Goal: Information Seeking & Learning: Learn about a topic

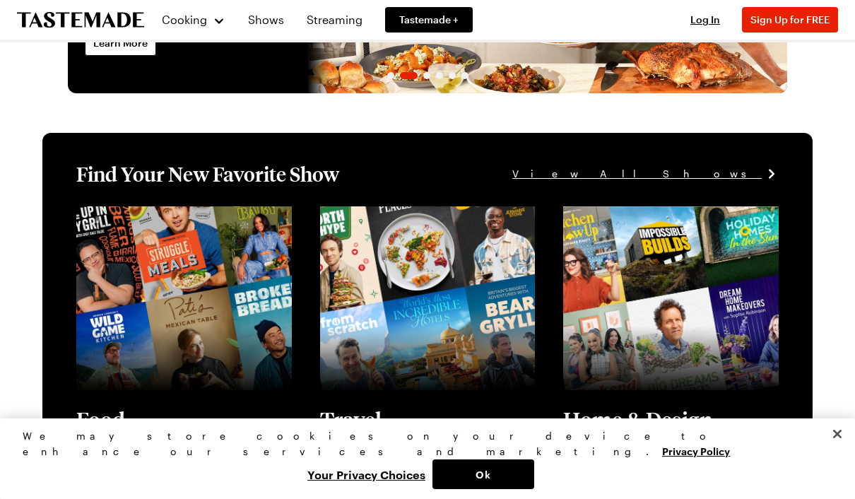
scroll to position [181, 0]
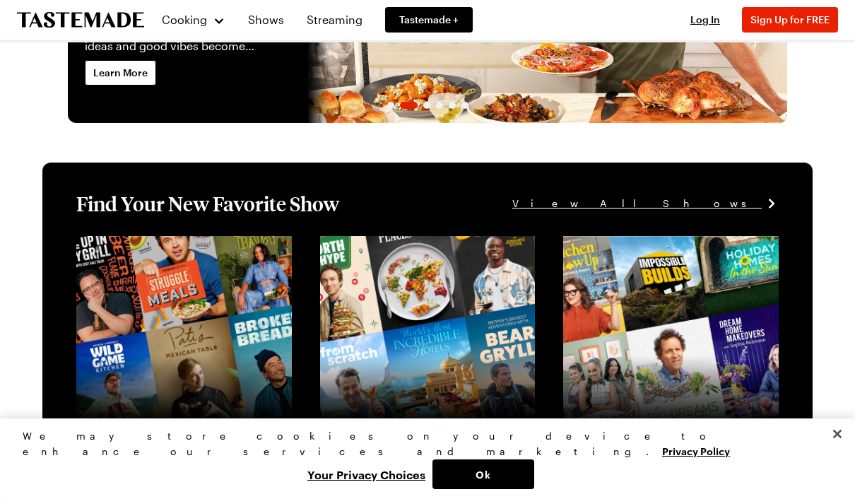
click at [730, 211] on span "View All Shows" at bounding box center [638, 204] width 250 height 16
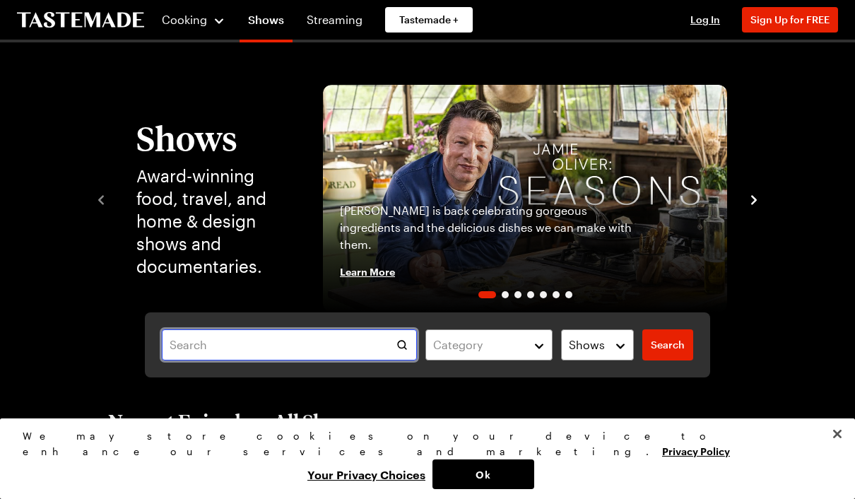
click at [363, 356] on input "text" at bounding box center [289, 344] width 255 height 31
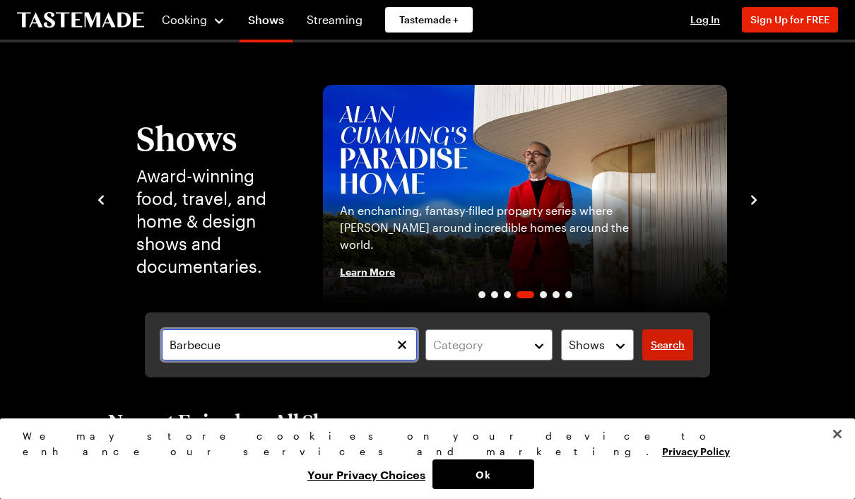
type input "Barbecue"
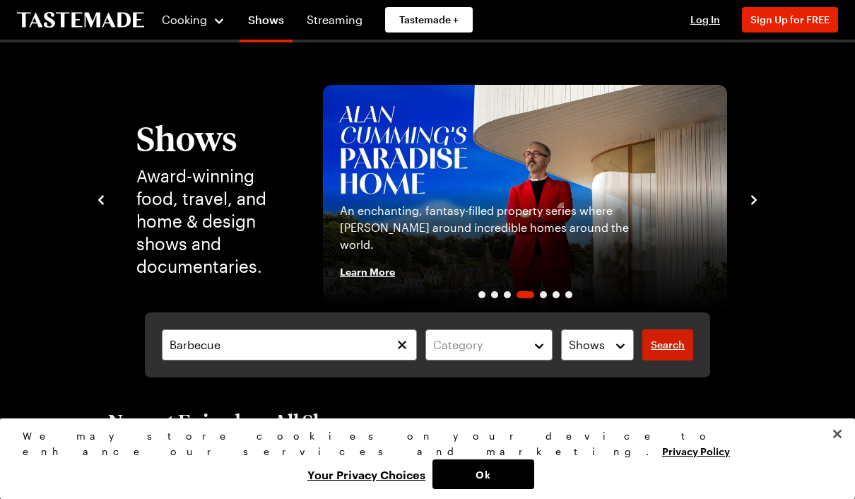
click at [671, 352] on link "Search" at bounding box center [668, 344] width 51 height 31
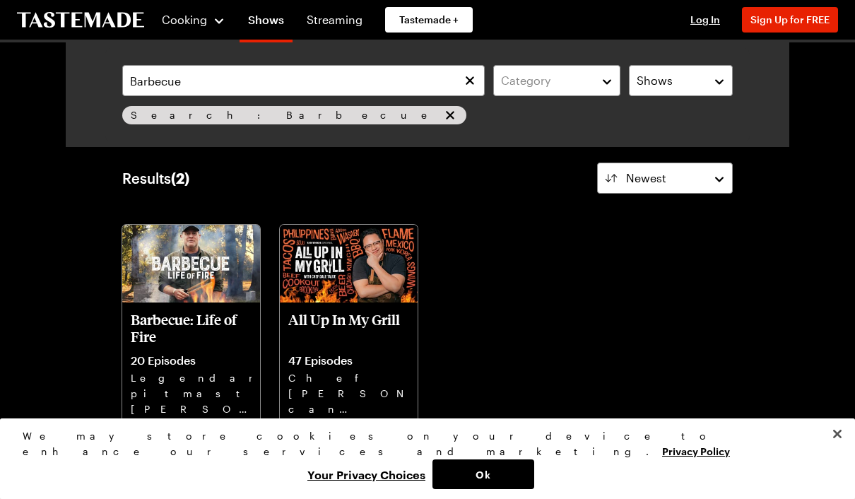
scroll to position [30, 0]
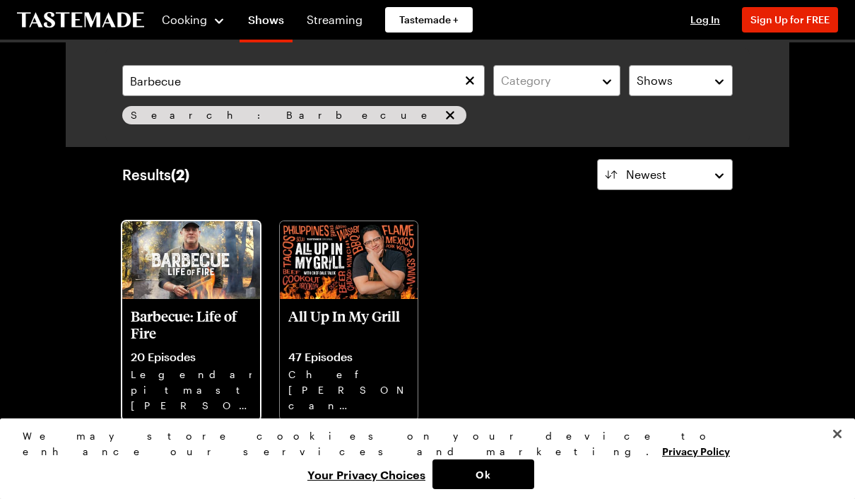
click at [226, 376] on p "Legendary pitmaster Pat Martin takes us on a food adventure to master the Ameri…" at bounding box center [191, 389] width 121 height 45
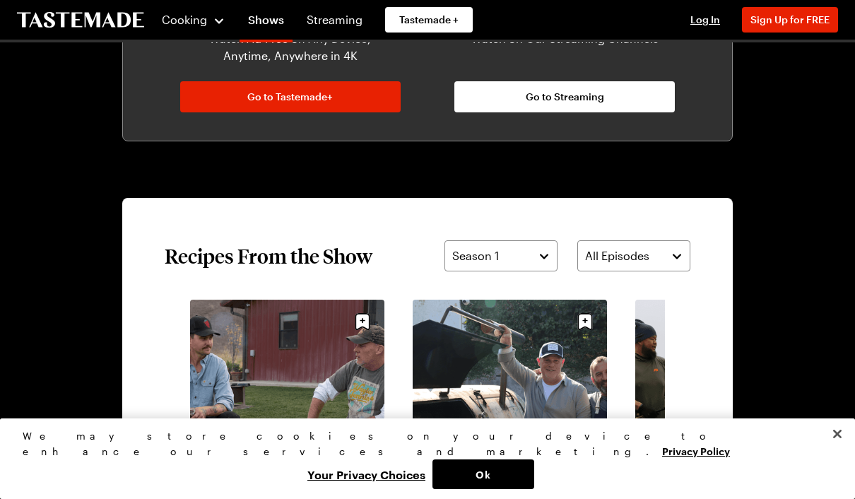
scroll to position [865, 0]
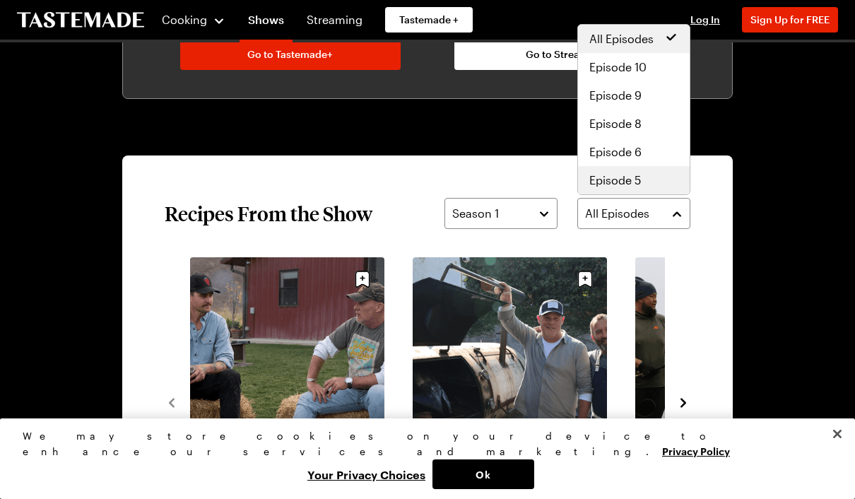
click at [633, 187] on span "Episode 5" at bounding box center [616, 180] width 52 height 17
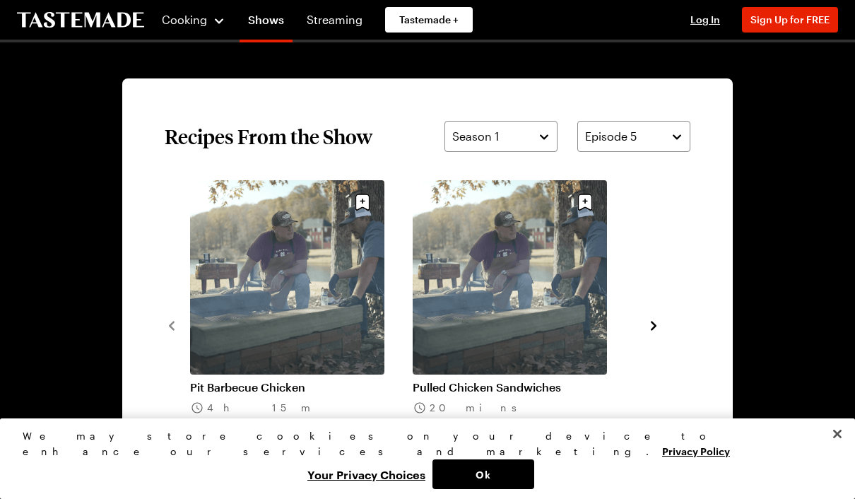
scroll to position [977, 0]
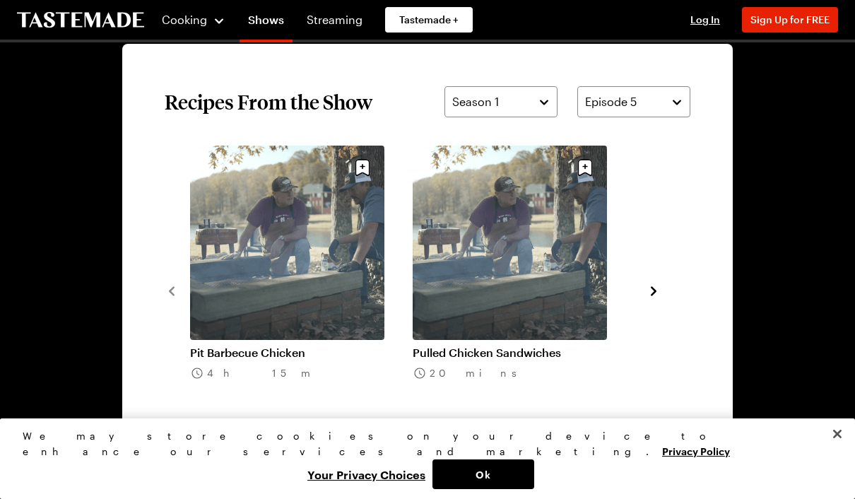
click at [272, 346] on link "Pit Barbecue Chicken" at bounding box center [287, 353] width 194 height 14
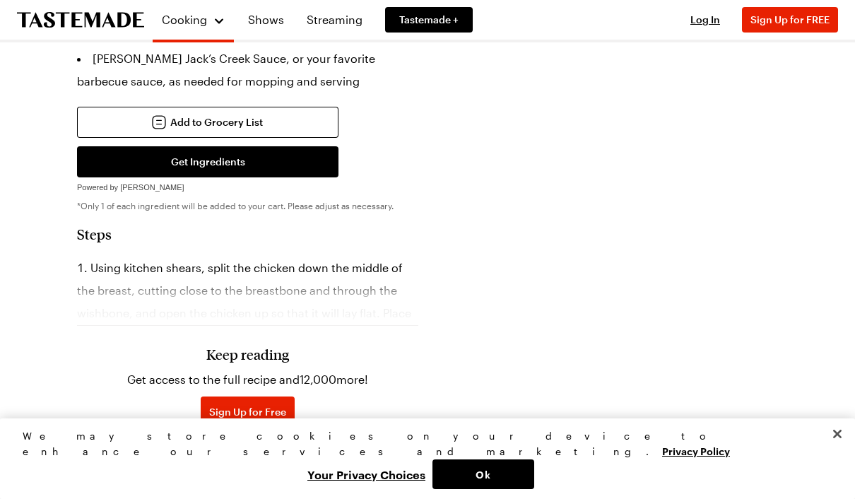
scroll to position [597, 0]
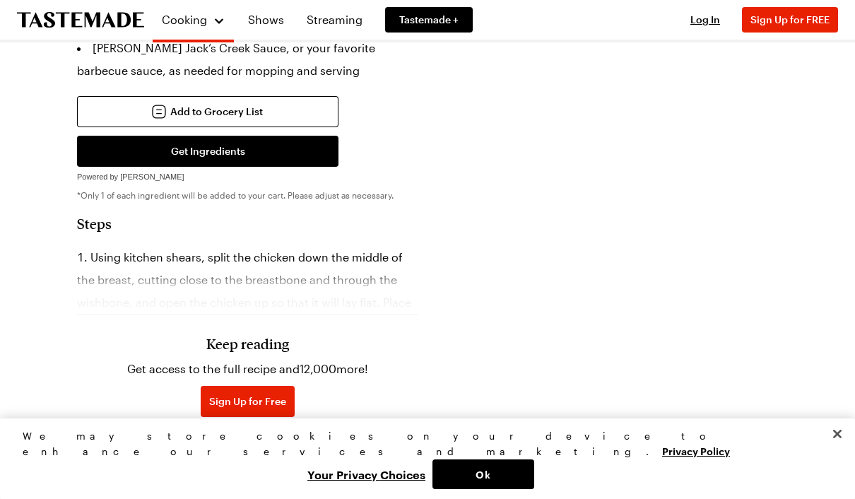
click at [273, 361] on div "Keep reading Get access to the full recipe and 12,000 more! Sign Up for Free Al…" at bounding box center [248, 395] width 283 height 133
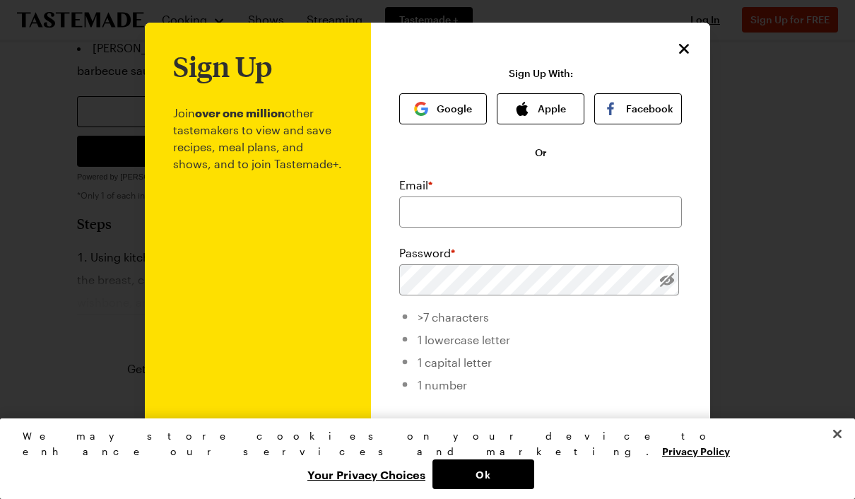
click at [682, 57] on button "Close" at bounding box center [684, 49] width 18 height 18
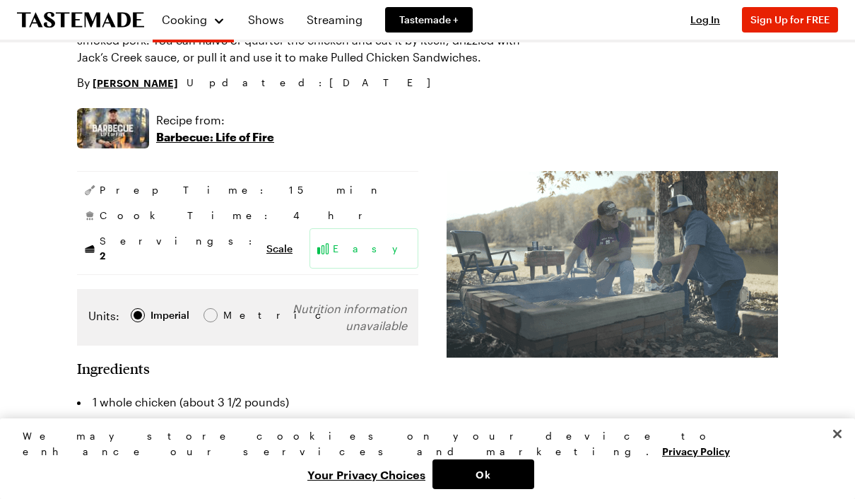
scroll to position [151, 0]
click at [247, 134] on p "Barbecue: Life of Fire" at bounding box center [215, 137] width 118 height 17
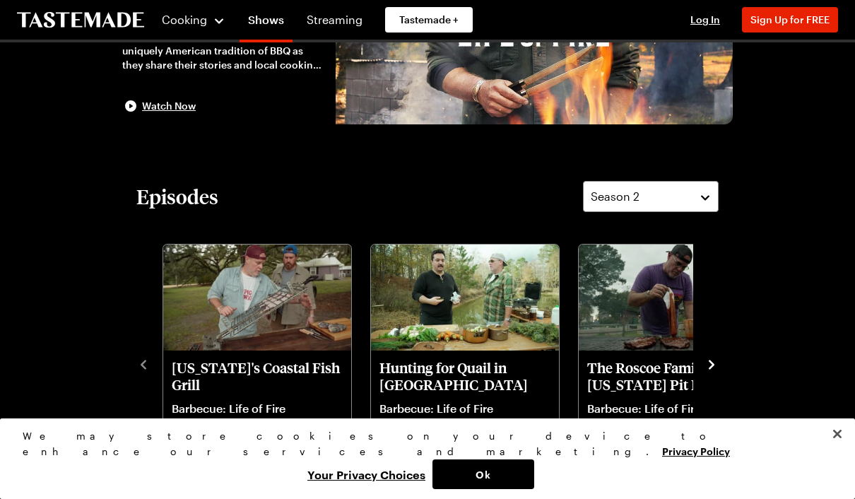
scroll to position [224, 0]
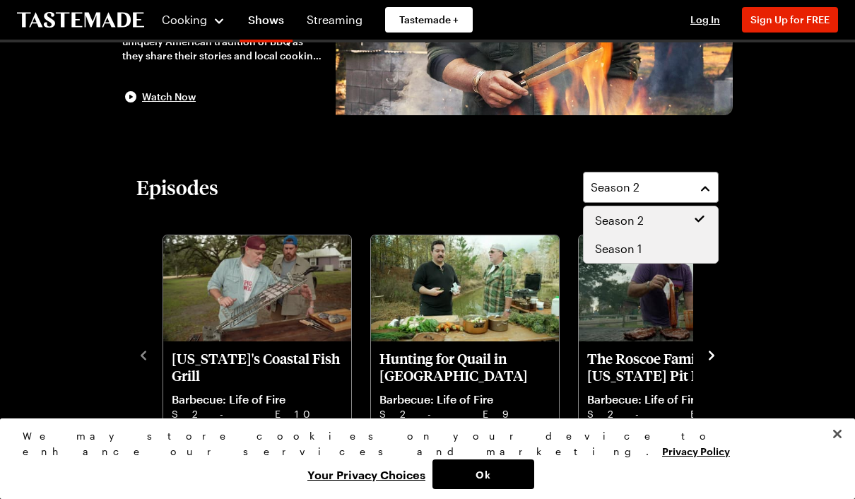
click at [643, 255] on div "Season 1" at bounding box center [651, 248] width 112 height 17
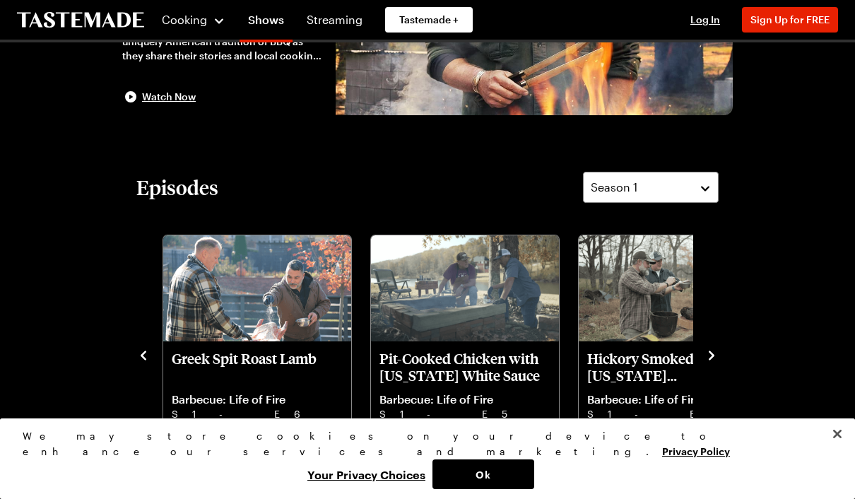
click at [449, 363] on p "Pit-Cooked Chicken with [US_STATE] White Sauce" at bounding box center [465, 367] width 171 height 34
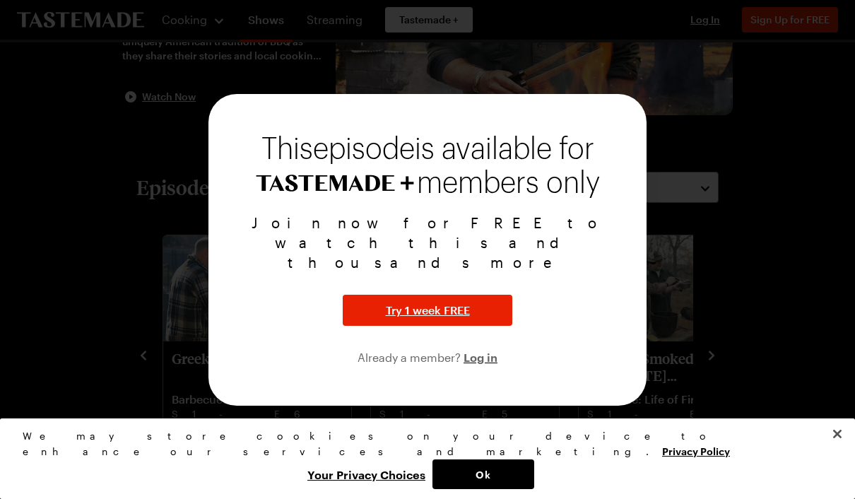
click at [588, 345] on div "Join now for FREE to watch this and thousands more Try 1 week FREE Already a me…" at bounding box center [428, 289] width 404 height 153
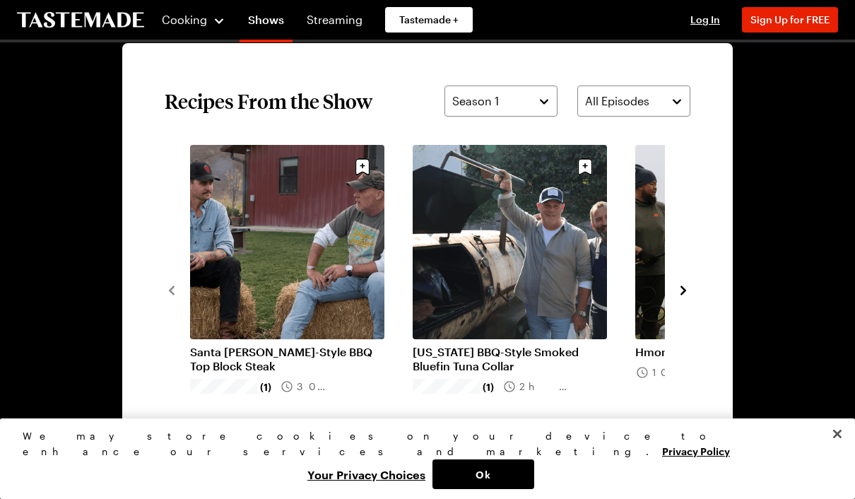
scroll to position [977, 0]
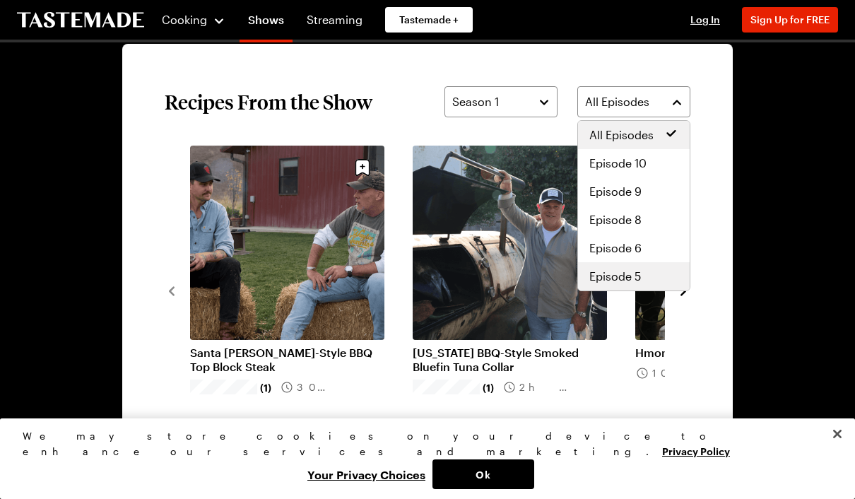
click at [637, 279] on span "Episode 5" at bounding box center [616, 276] width 52 height 17
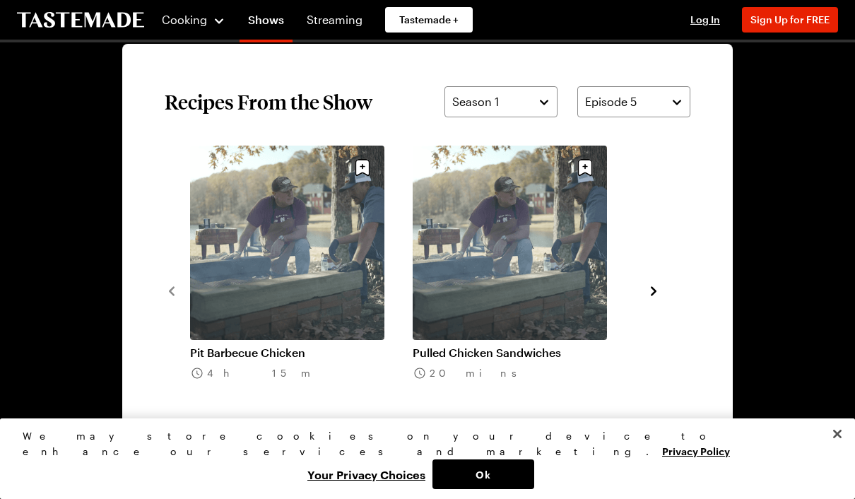
click at [660, 287] on icon "navigate to next item" at bounding box center [654, 291] width 14 height 14
click at [658, 289] on icon "navigate to next item" at bounding box center [654, 291] width 14 height 14
click at [660, 293] on icon "navigate to next item" at bounding box center [654, 291] width 14 height 14
click at [648, 295] on icon "navigate to next item" at bounding box center [654, 291] width 14 height 14
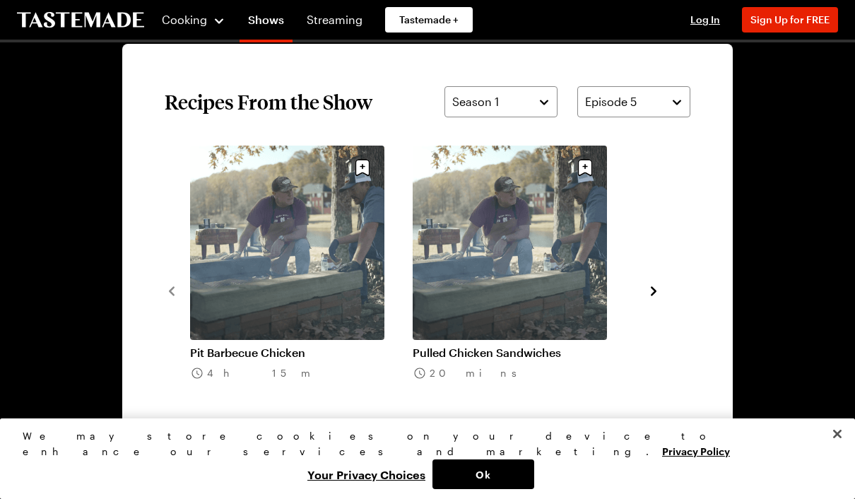
click at [650, 297] on icon "navigate to next item" at bounding box center [654, 291] width 14 height 14
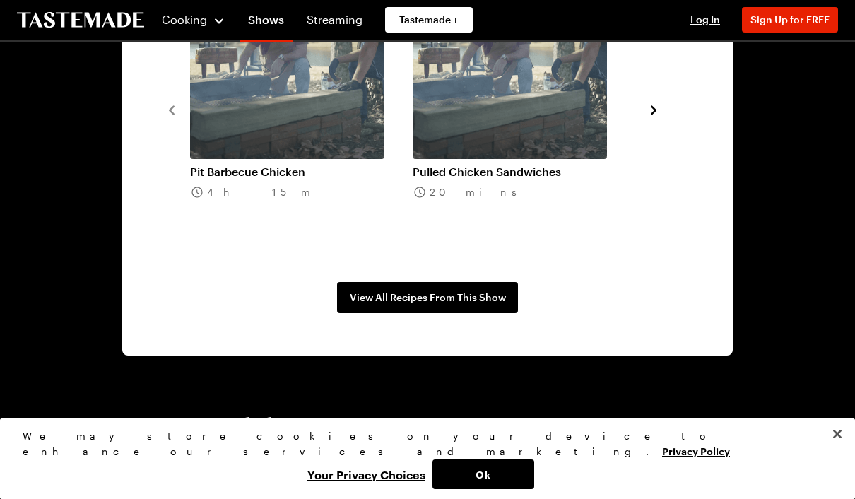
scroll to position [1154, 0]
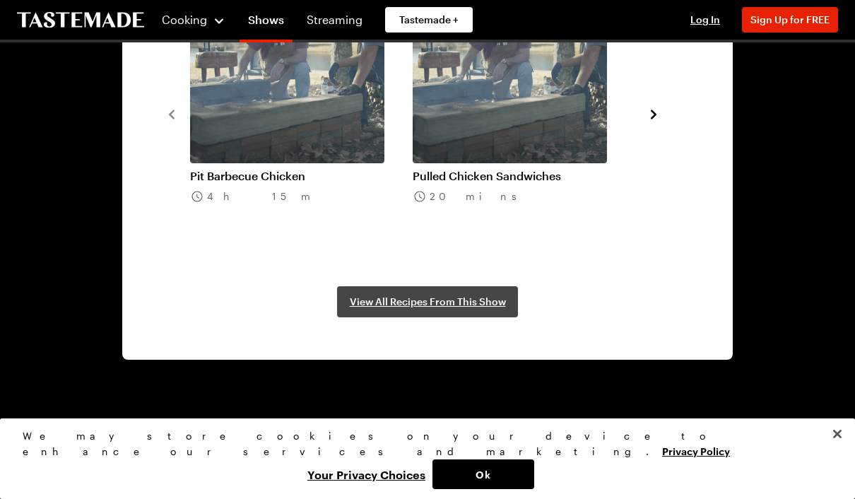
click at [436, 299] on span "View All Recipes From This Show" at bounding box center [428, 302] width 156 height 14
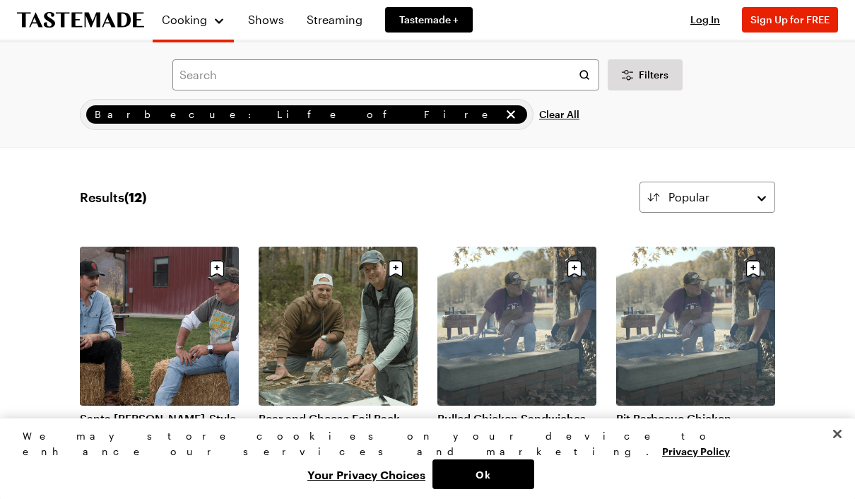
scroll to position [21, 0]
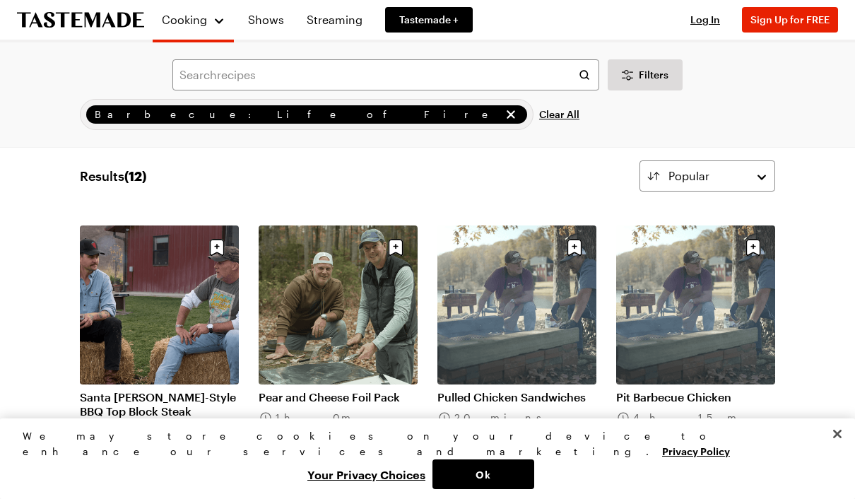
click at [730, 390] on link "Pit Barbecue Chicken" at bounding box center [695, 397] width 159 height 14
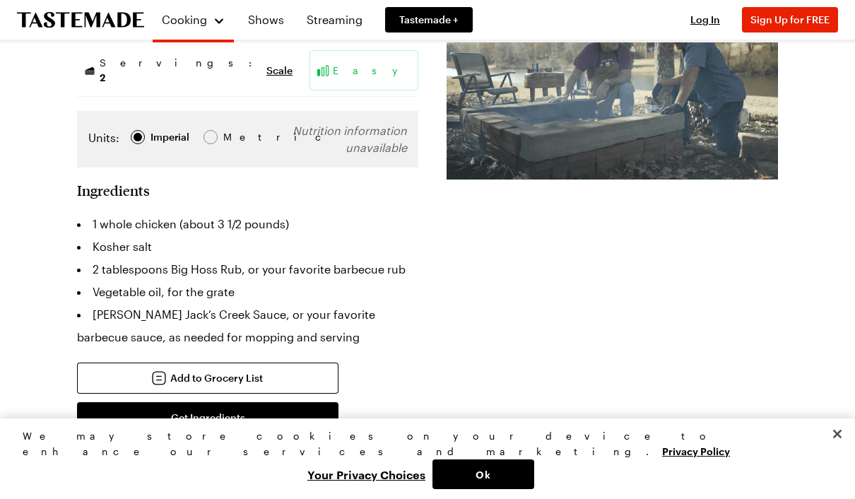
scroll to position [345, 0]
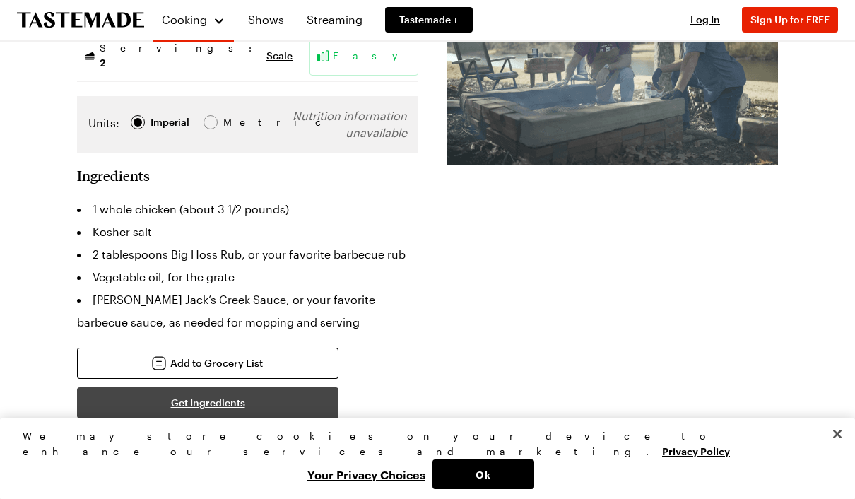
click at [317, 395] on button "Get Ingredients" at bounding box center [208, 402] width 262 height 31
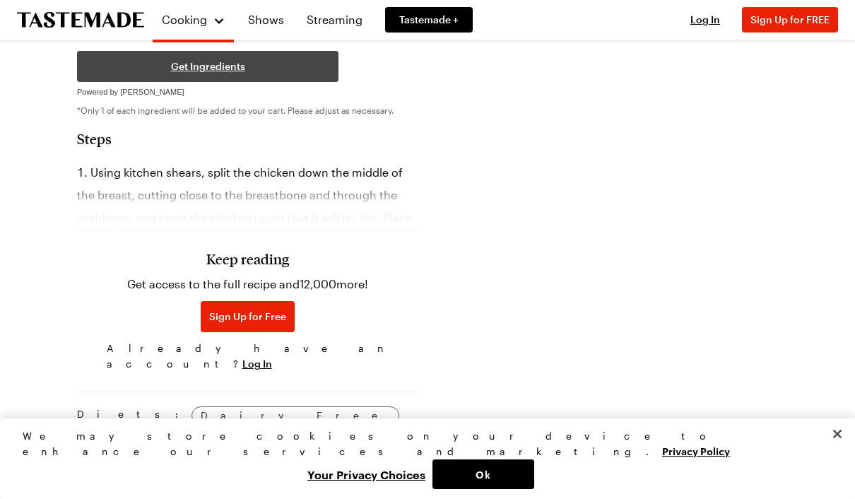
scroll to position [675, 0]
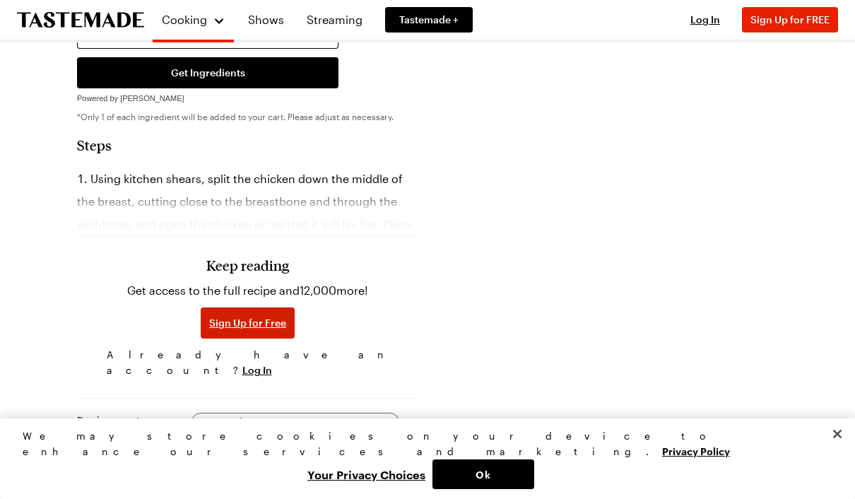
click at [259, 322] on span "Sign Up for Free" at bounding box center [247, 323] width 77 height 14
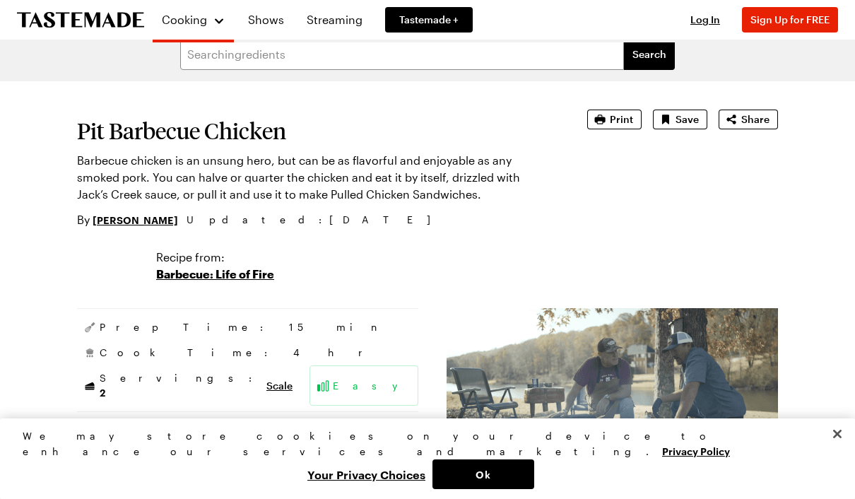
scroll to position [0, 0]
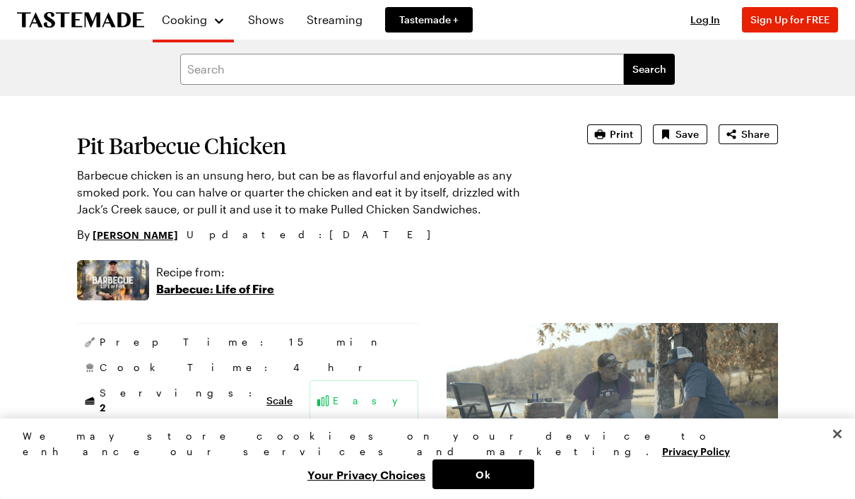
click at [250, 296] on p "Barbecue: Life of Fire" at bounding box center [215, 289] width 118 height 17
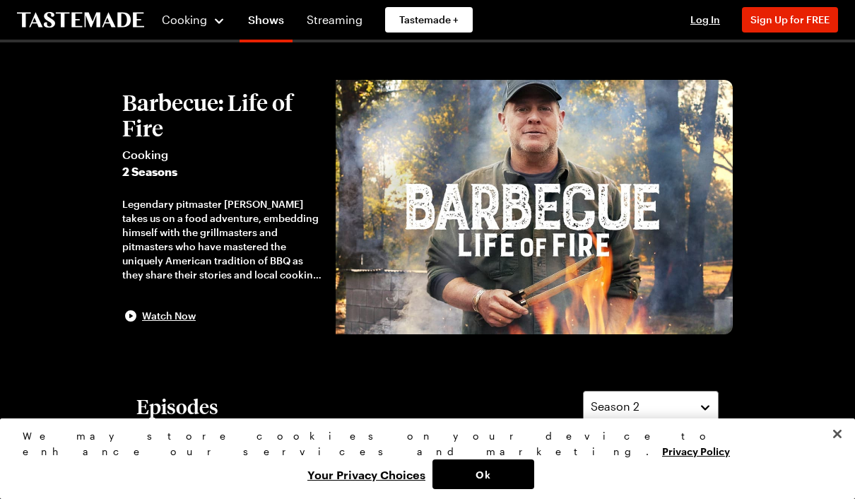
scroll to position [27, 0]
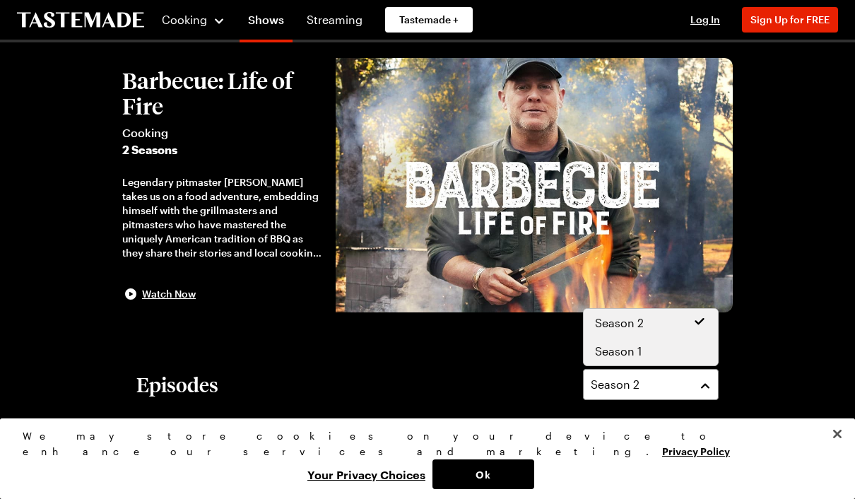
click at [664, 353] on div "Season 1" at bounding box center [651, 351] width 112 height 17
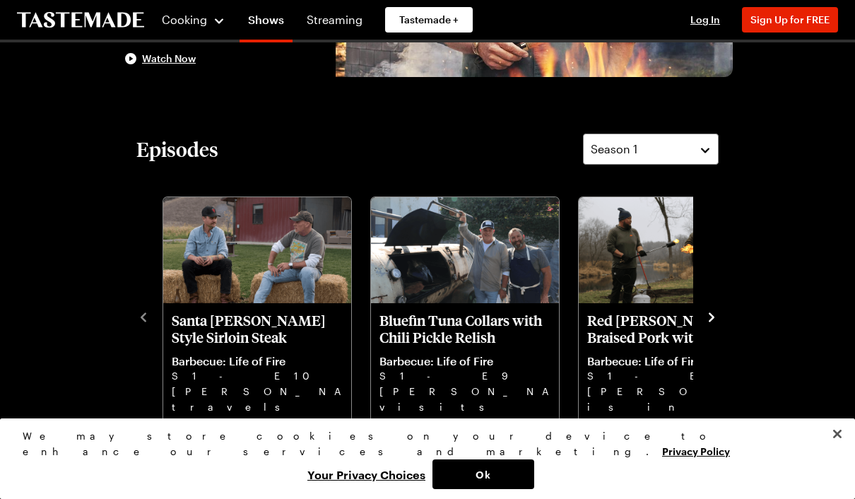
scroll to position [264, 0]
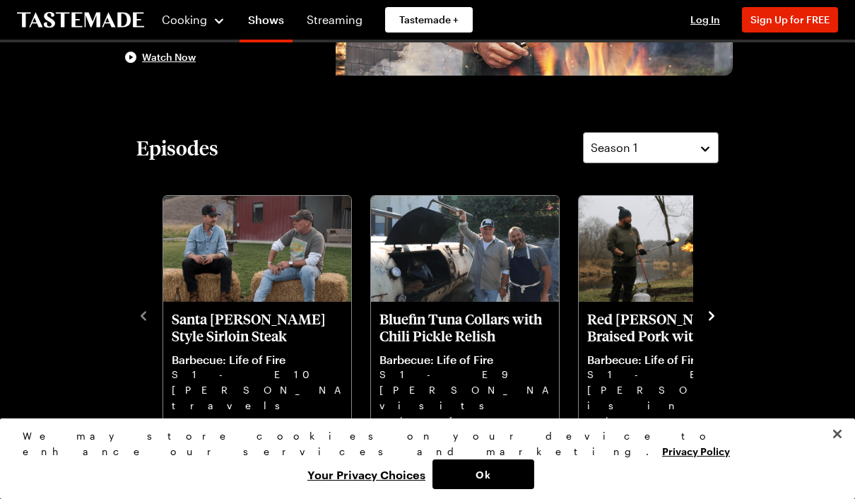
click at [707, 320] on icon "navigate to next item" at bounding box center [712, 316] width 14 height 14
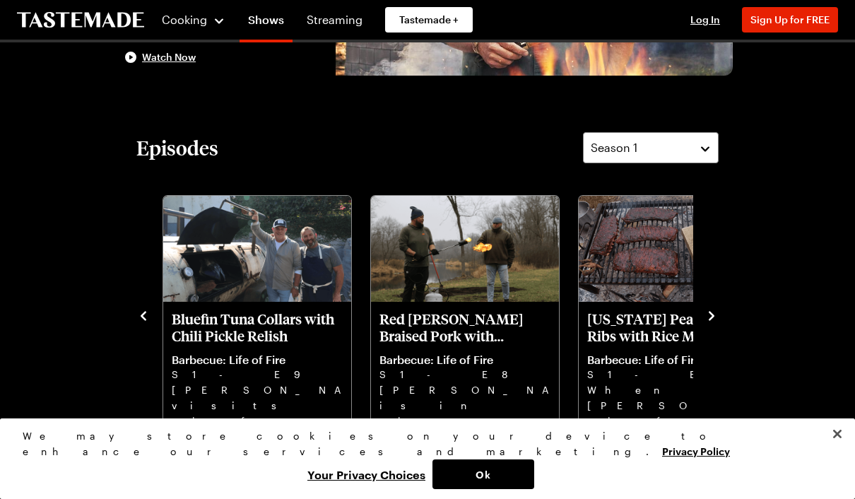
click at [718, 315] on icon "navigate to next item" at bounding box center [712, 316] width 14 height 14
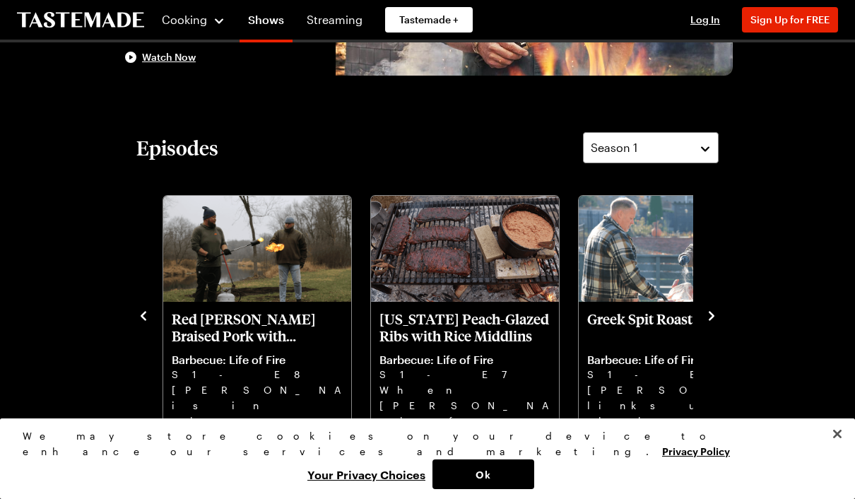
click at [716, 314] on icon "navigate to next item" at bounding box center [712, 316] width 14 height 14
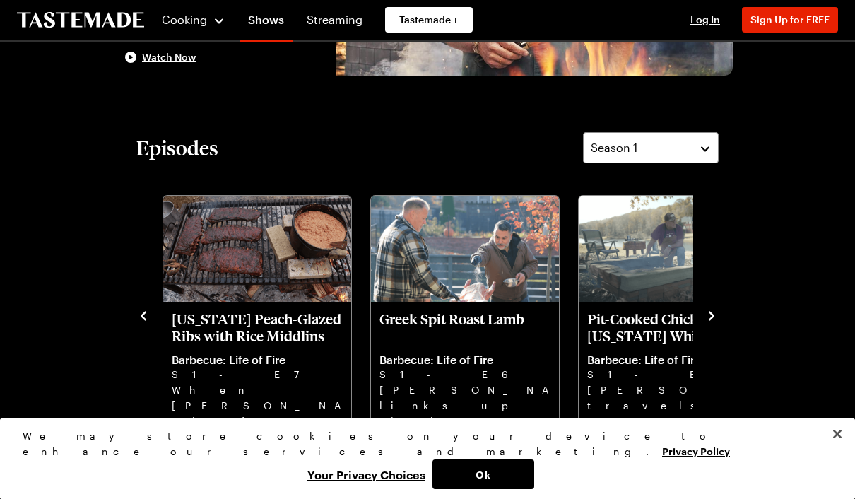
click at [718, 315] on icon "navigate to next item" at bounding box center [712, 316] width 14 height 14
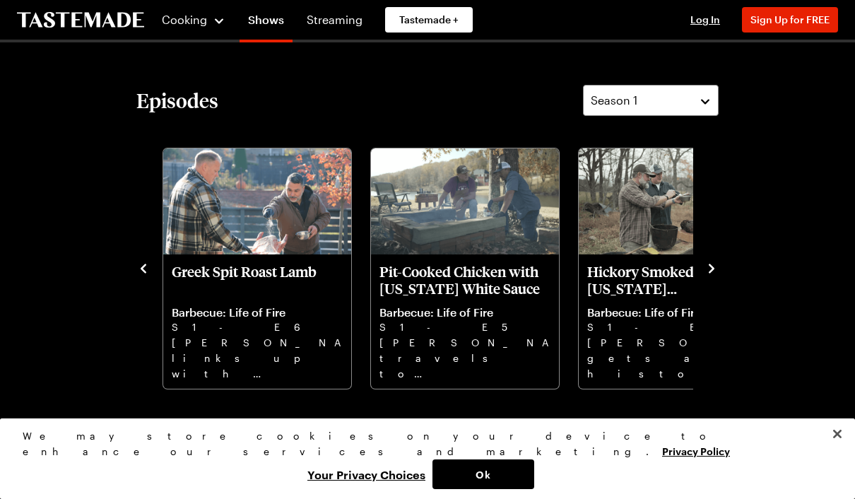
scroll to position [312, 0]
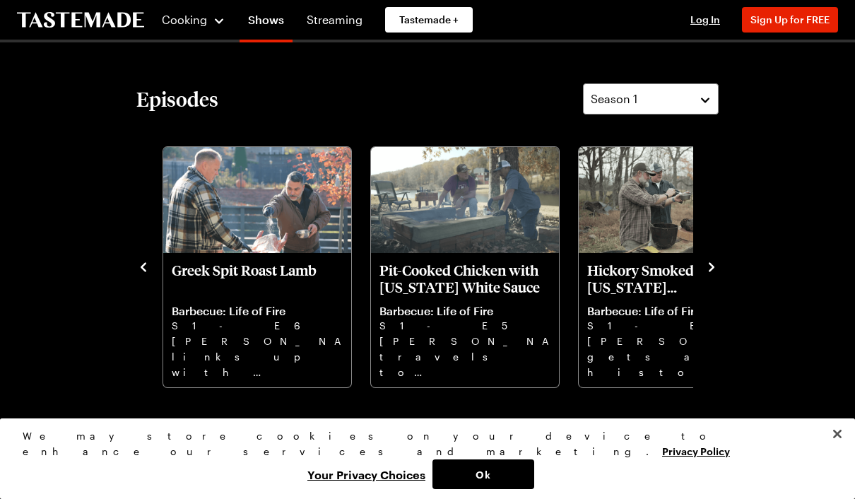
click at [468, 354] on p "[PERSON_NAME] travels to [GEOGRAPHIC_DATA], [US_STATE] to learn the history of …" at bounding box center [465, 356] width 171 height 45
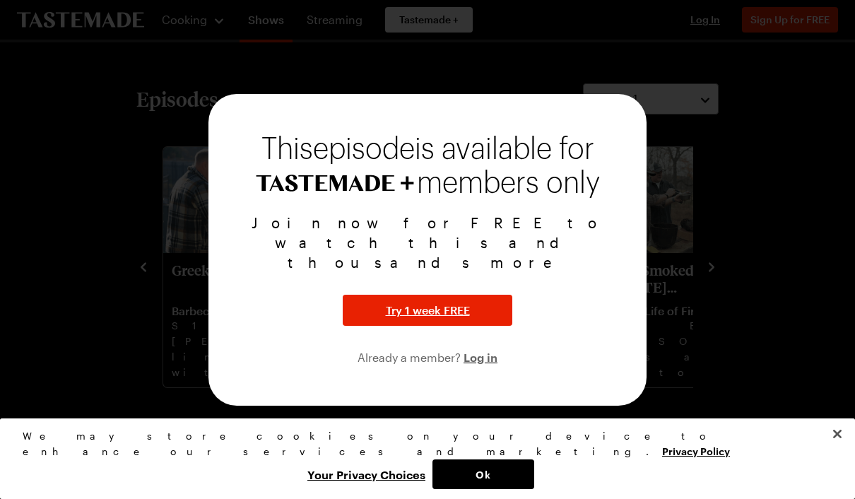
click at [583, 303] on div "Join now for FREE to watch this and thousands more Try 1 week FREE Already a me…" at bounding box center [428, 289] width 404 height 153
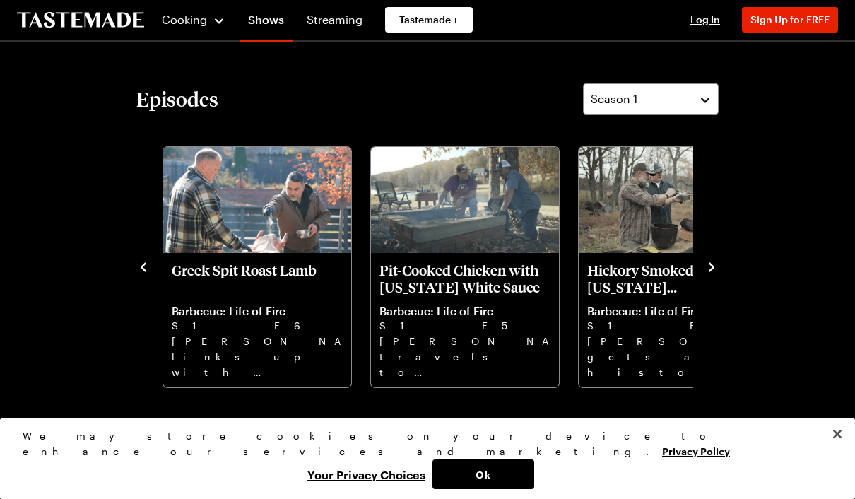
click at [486, 324] on p "S1 - E5" at bounding box center [465, 326] width 171 height 16
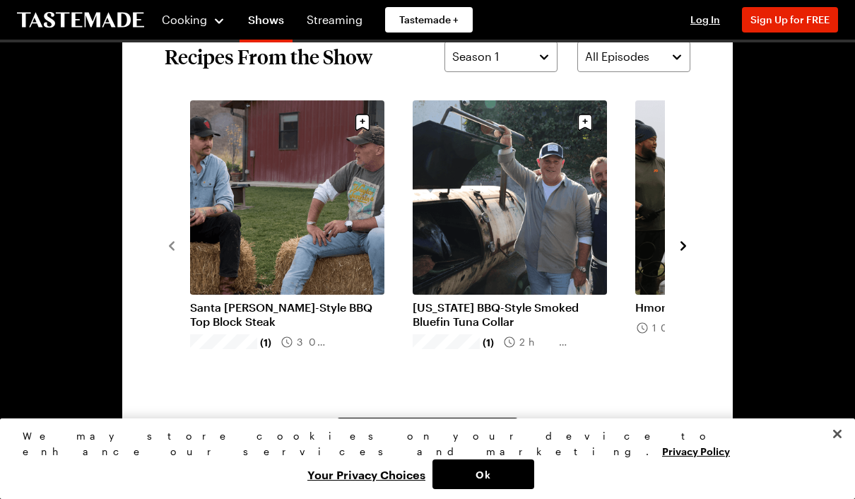
scroll to position [1020, 0]
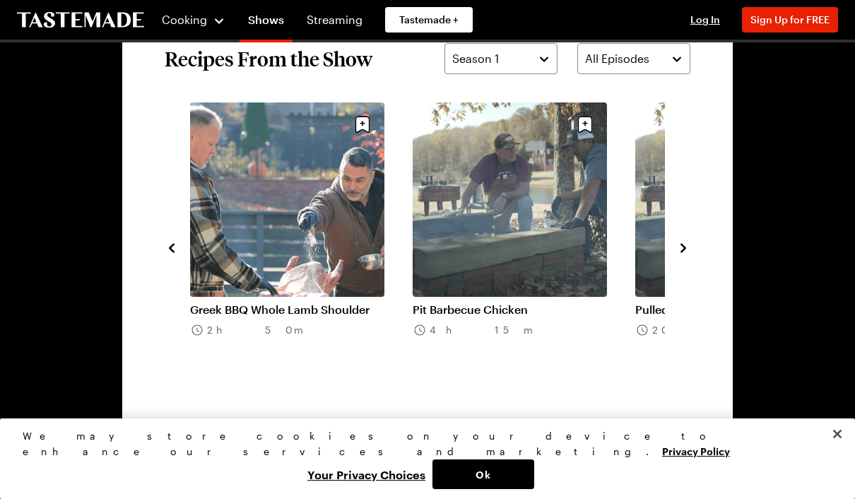
click at [624, 238] on div "Pit Barbecue Chicken 4h 15m" at bounding box center [524, 247] width 223 height 289
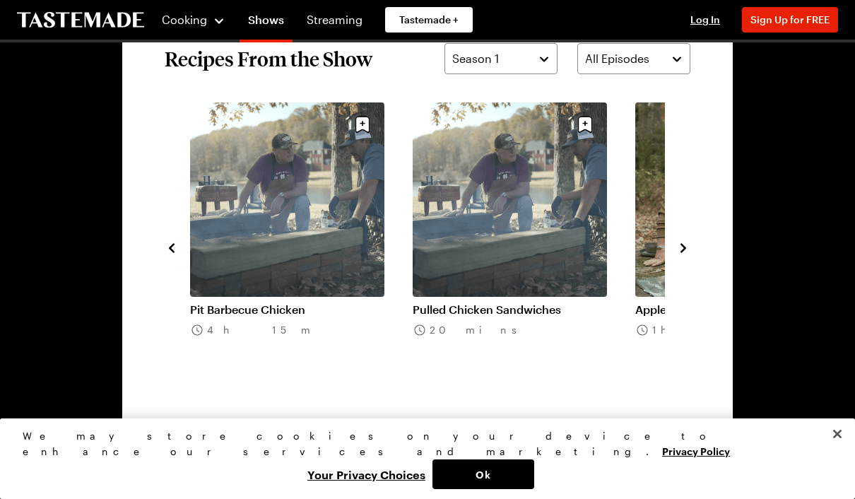
click at [306, 303] on link "Pit Barbecue Chicken" at bounding box center [287, 310] width 194 height 14
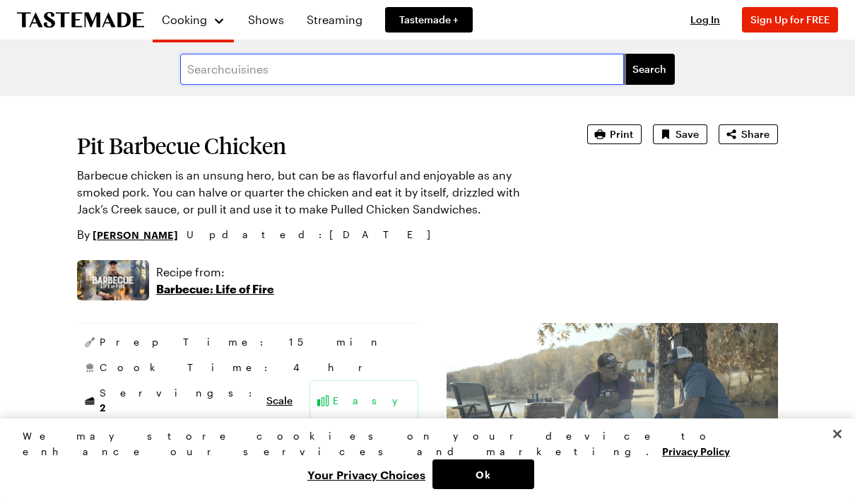
click at [282, 69] on input "text" at bounding box center [402, 69] width 444 height 31
type input "[US_STATE] white sauce"
click at [653, 71] on span "Search" at bounding box center [650, 69] width 34 height 14
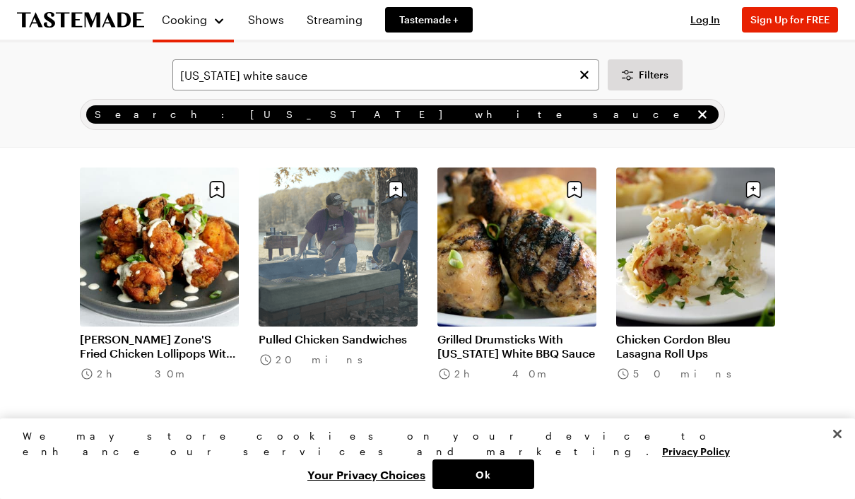
scroll to position [97, 0]
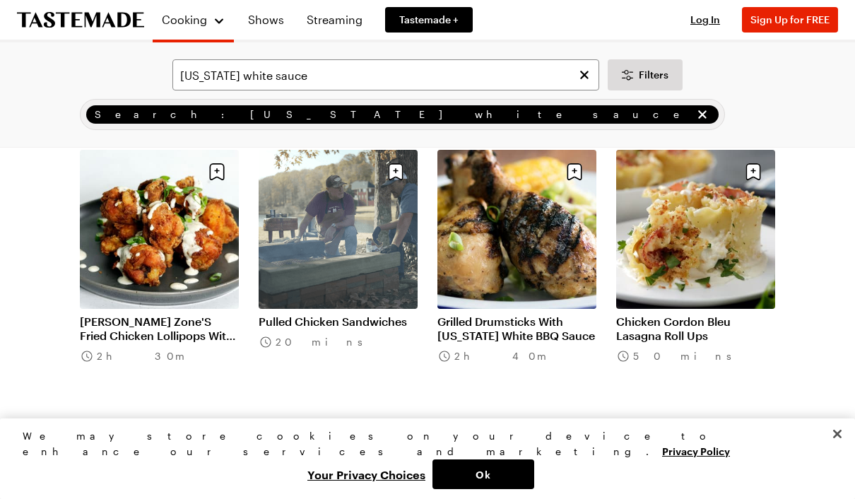
click at [358, 315] on link "Pulled Chicken Sandwiches" at bounding box center [338, 322] width 159 height 14
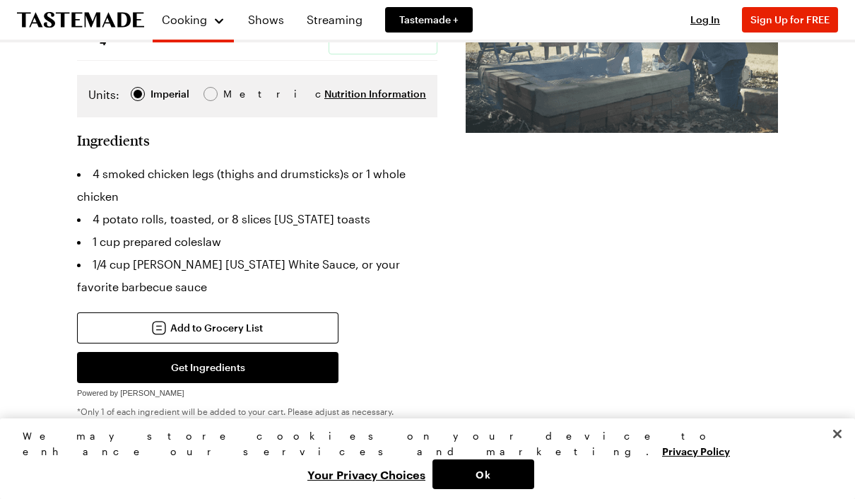
scroll to position [392, 0]
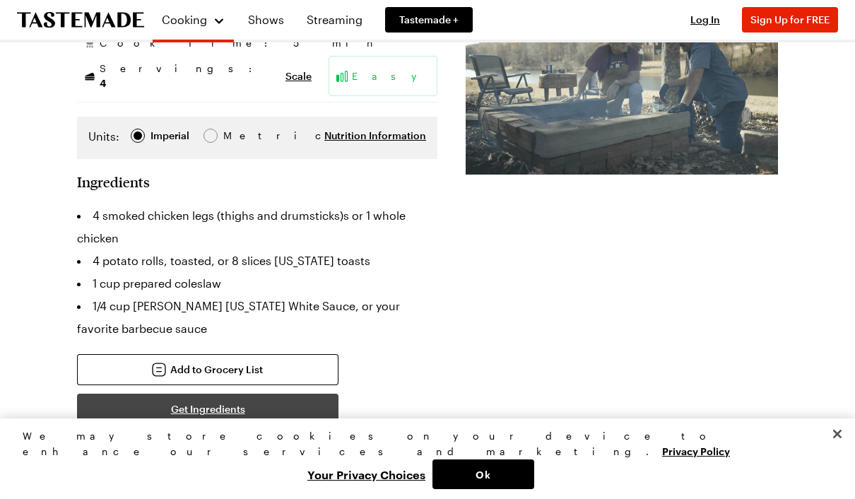
click at [246, 407] on button "Get Ingredients" at bounding box center [208, 409] width 262 height 31
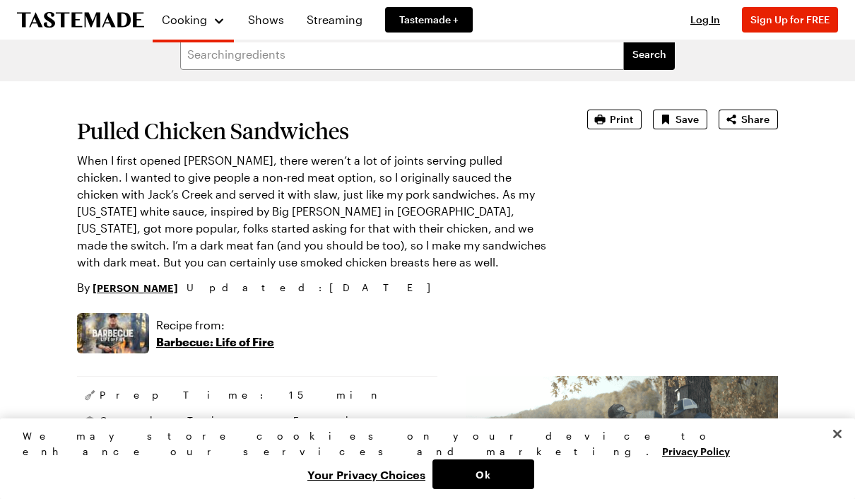
scroll to position [0, 0]
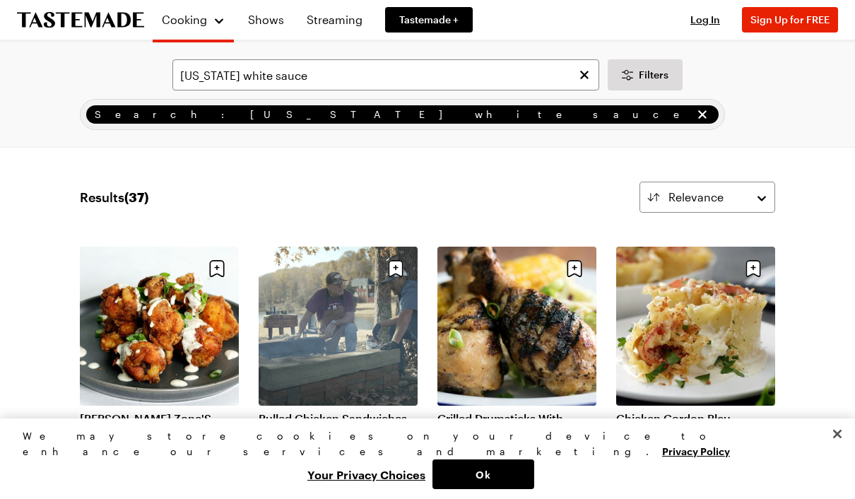
scroll to position [97, 0]
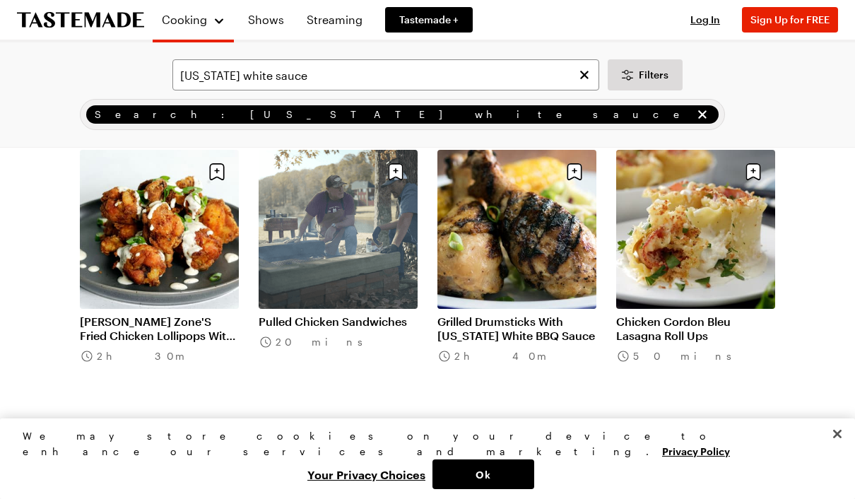
click at [532, 315] on link "Grilled Drumsticks With [US_STATE] White BBQ Sauce" at bounding box center [517, 329] width 159 height 28
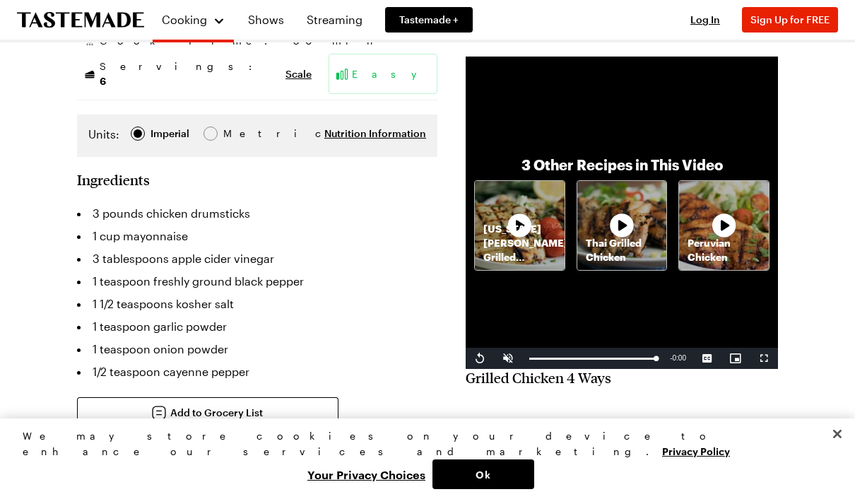
scroll to position [288, 0]
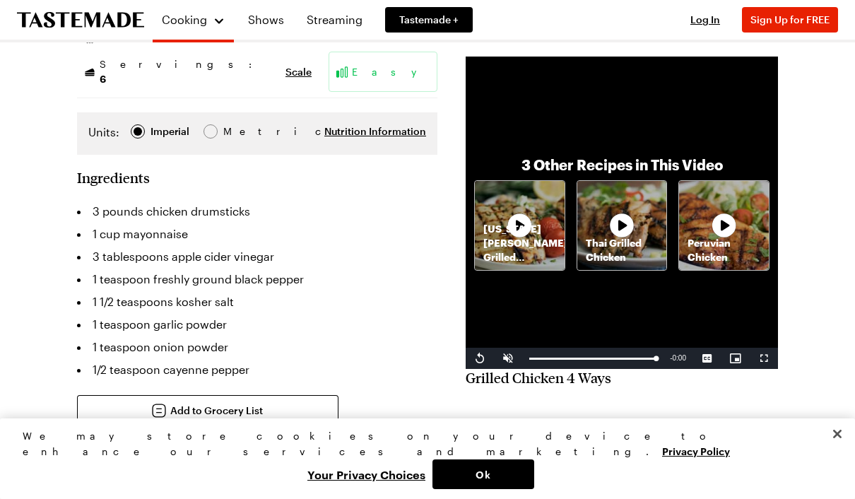
click at [230, 435] on button "Get Ingredients" at bounding box center [208, 450] width 262 height 31
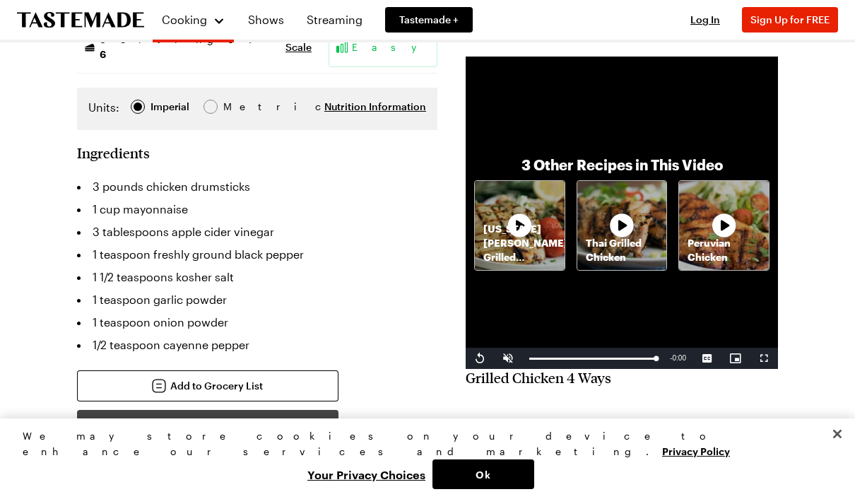
click at [238, 410] on button "Get Ingredients" at bounding box center [208, 425] width 262 height 31
